Goal: Complete application form

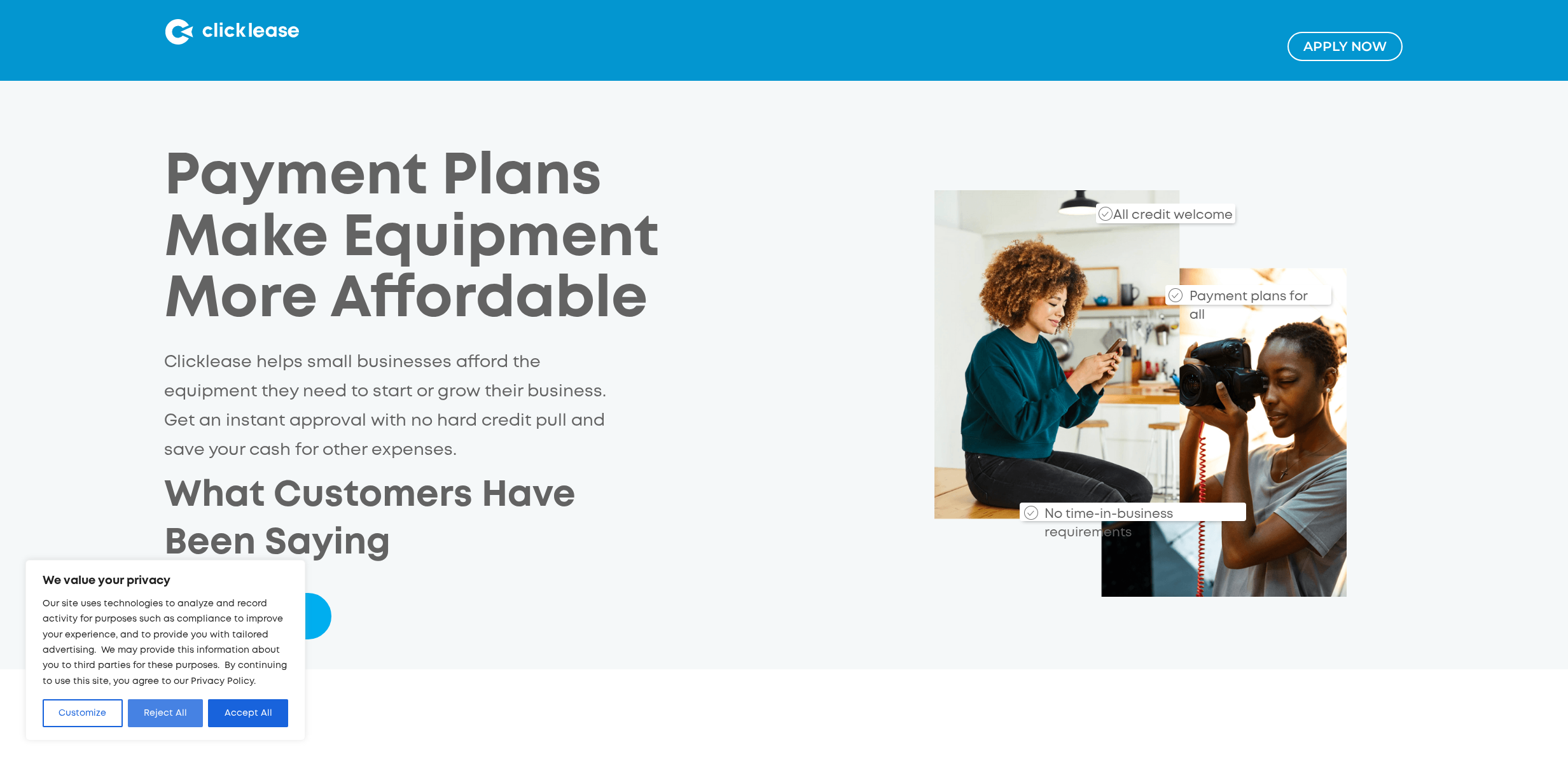
click at [177, 712] on button "Reject All" at bounding box center [166, 713] width 76 height 28
